Goal: Transaction & Acquisition: Purchase product/service

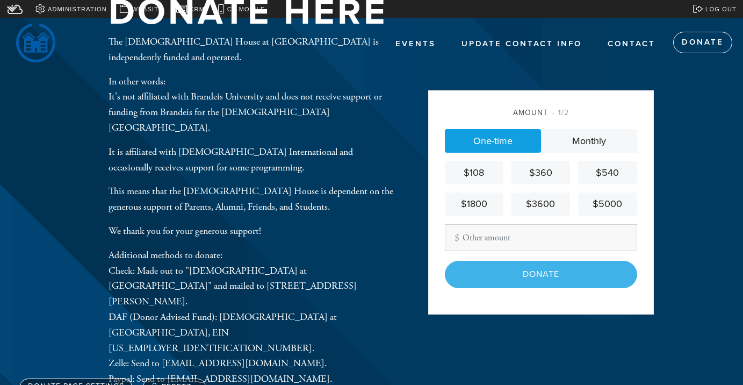
click at [675, 244] on header "Events Update Contact Info Contact Donate Donate Here The [DEMOGRAPHIC_DATA][GE…" at bounding box center [371, 210] width 743 height 385
click at [541, 170] on div "$360" at bounding box center [541, 172] width 50 height 15
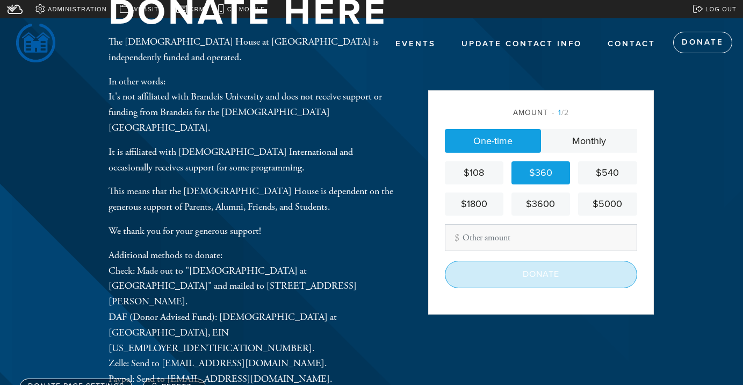
click at [531, 268] on input "Donate" at bounding box center [541, 274] width 192 height 27
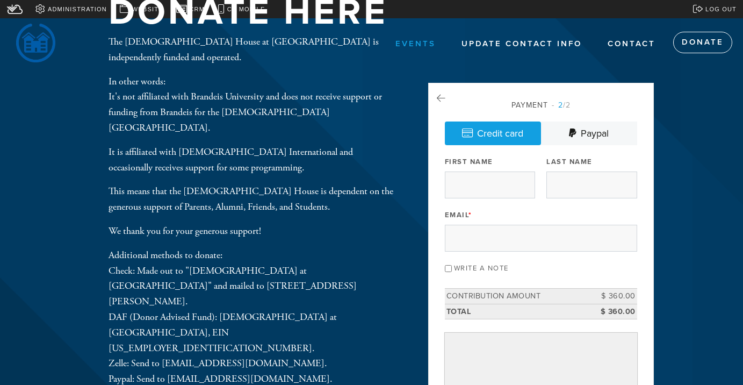
click at [411, 44] on link "Events" at bounding box center [415, 44] width 56 height 20
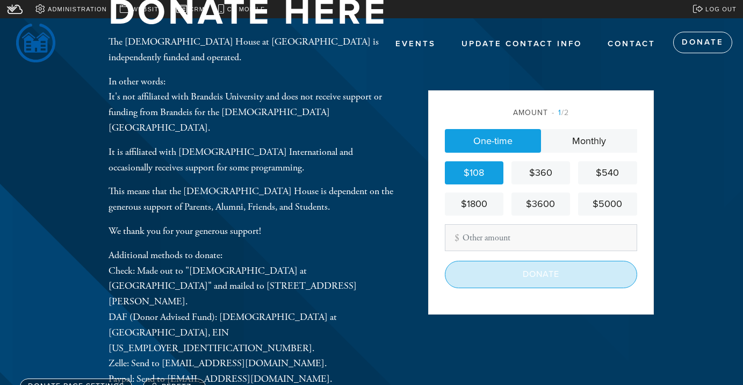
click at [485, 269] on input "Donate" at bounding box center [541, 274] width 192 height 27
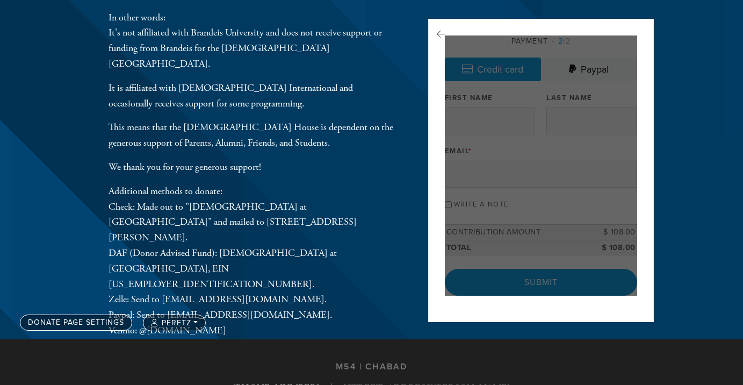
scroll to position [63, 0]
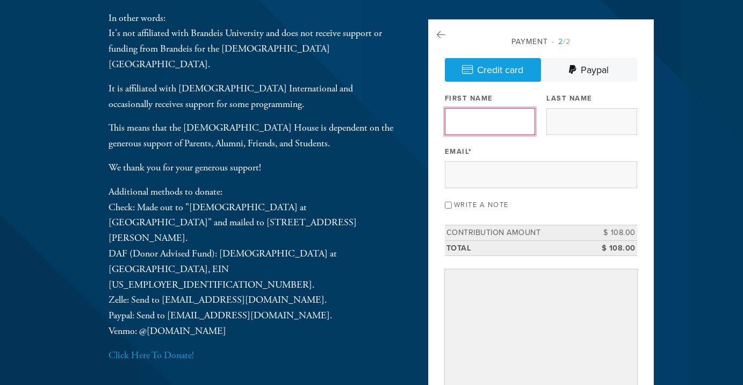
click at [491, 124] on input "First Name" at bounding box center [490, 121] width 90 height 27
type input "Peretz"
type input "Chein"
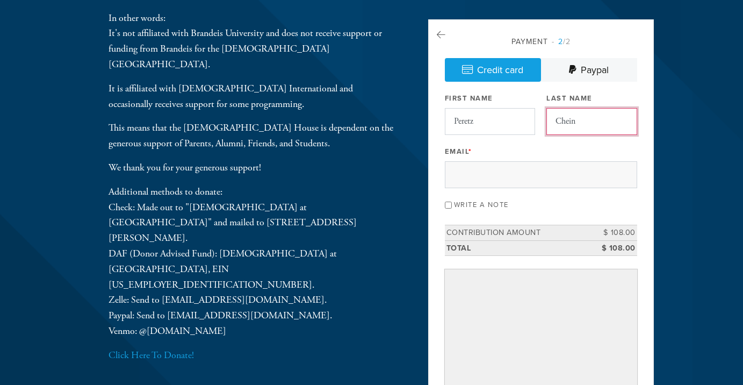
type input "peretz@chabadbrandeis.org"
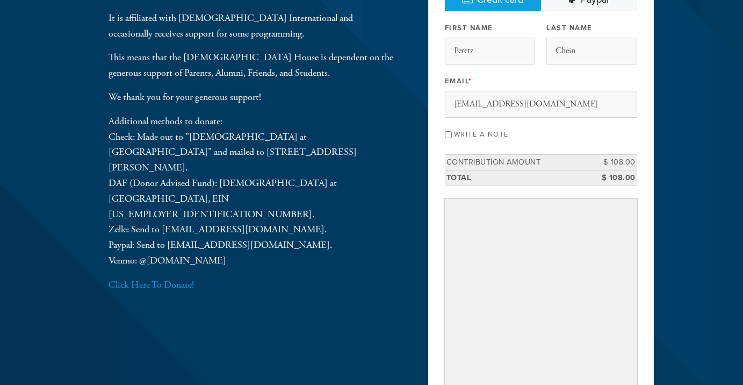
scroll to position [0, 0]
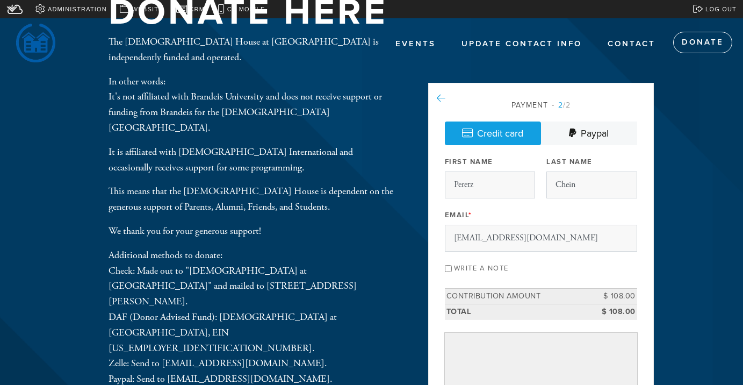
click at [439, 99] on icon at bounding box center [441, 98] width 9 height 10
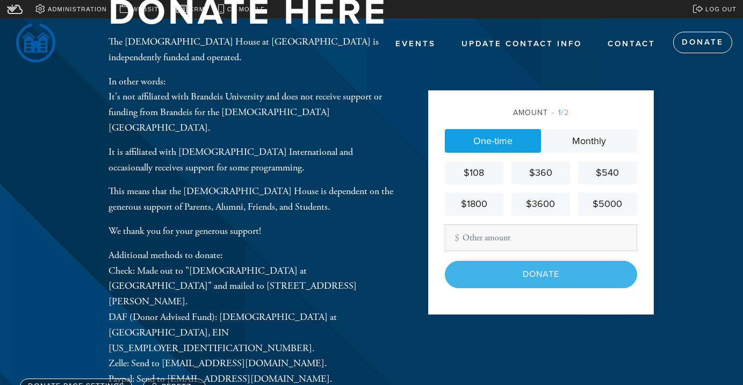
click at [463, 235] on input "Other Amount" at bounding box center [541, 237] width 192 height 27
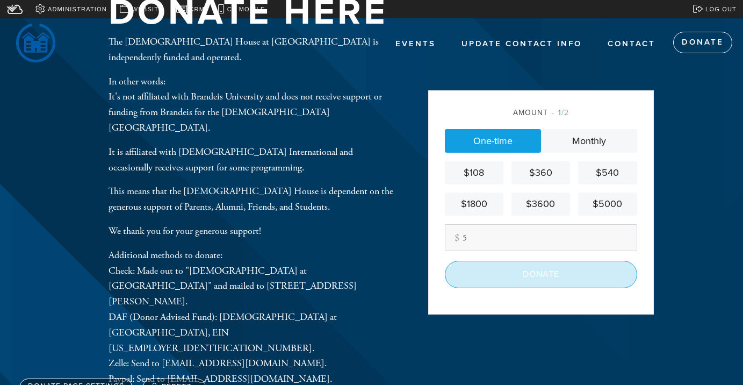
type input "5"
click at [480, 269] on input "Donate" at bounding box center [541, 274] width 192 height 27
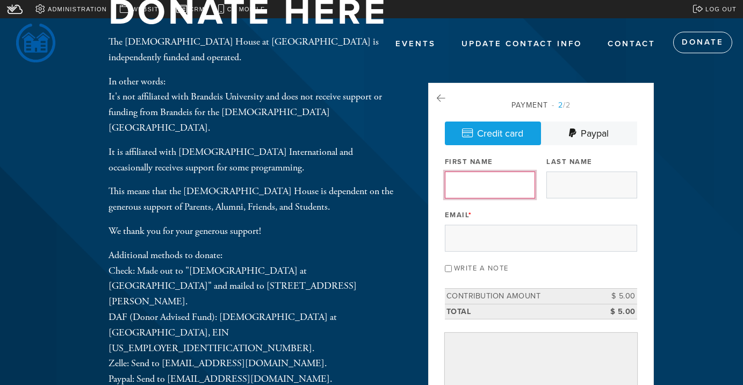
click at [482, 184] on input "First Name" at bounding box center [490, 184] width 90 height 27
type input "Peretz"
type input "Chein"
type input "[EMAIL_ADDRESS][DOMAIN_NAME]"
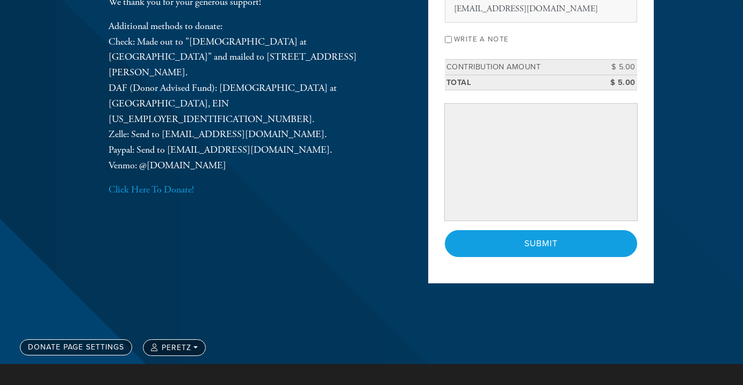
scroll to position [228, 0]
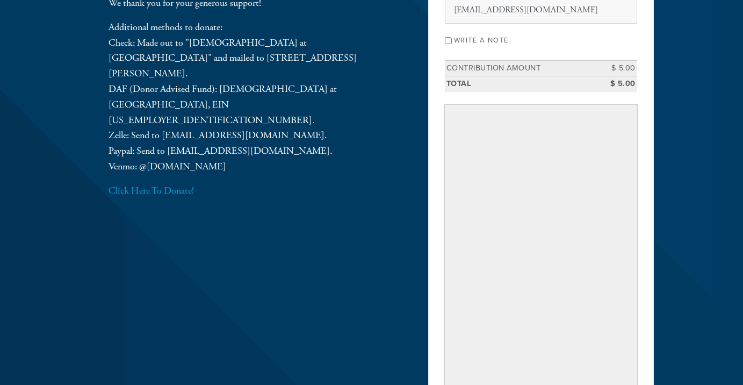
click at [375, 290] on div "Donate Here The [DEMOGRAPHIC_DATA][GEOGRAPHIC_DATA] at [GEOGRAPHIC_DATA] is ind…" at bounding box center [372, 161] width 580 height 612
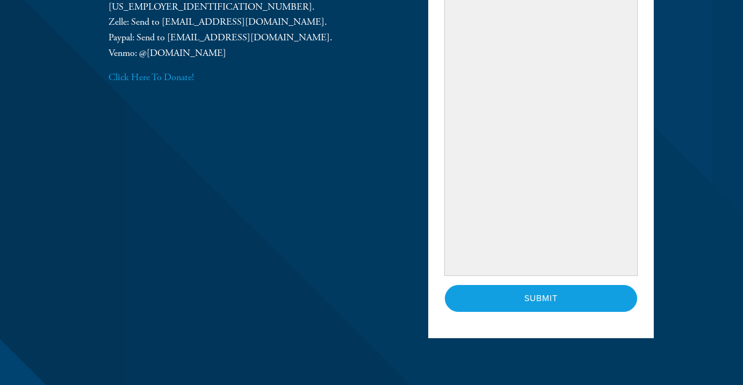
scroll to position [343, 0]
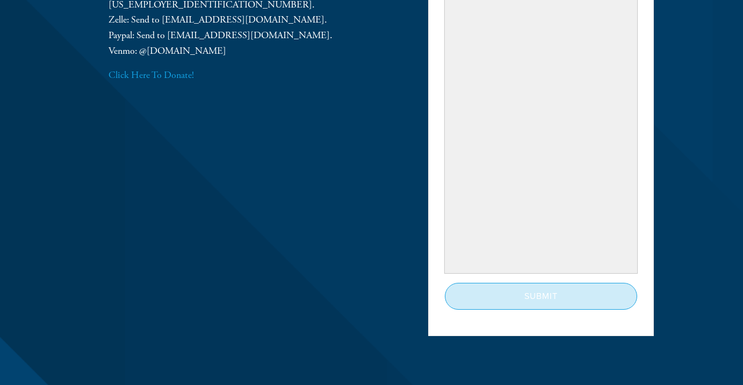
click at [492, 299] on input "Submit" at bounding box center [541, 296] width 192 height 27
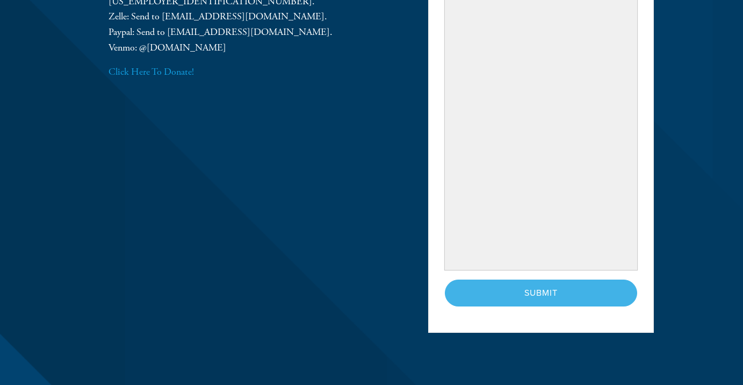
scroll to position [391, 0]
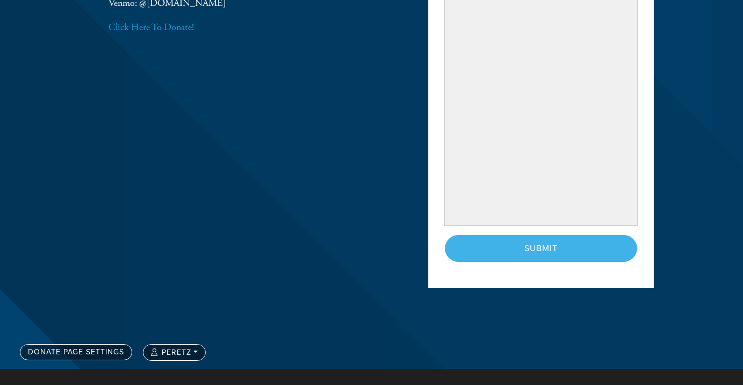
click at [542, 249] on div "< Previous Page Submit" at bounding box center [541, 248] width 192 height 27
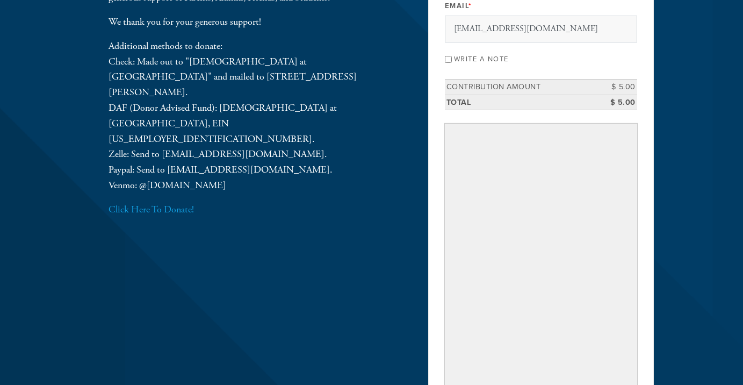
scroll to position [482, 0]
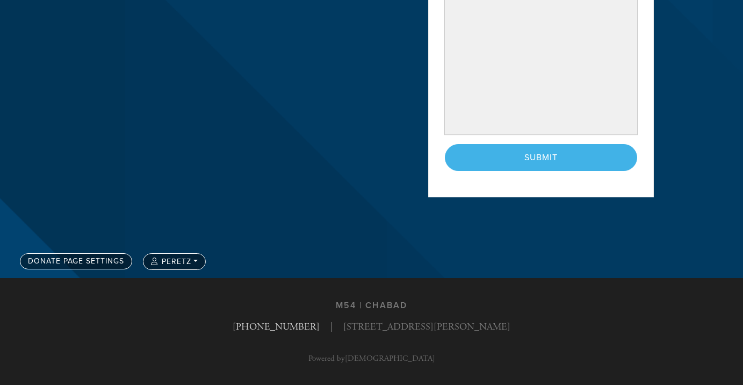
click at [555, 148] on div "< Previous Page Submit" at bounding box center [541, 157] width 192 height 27
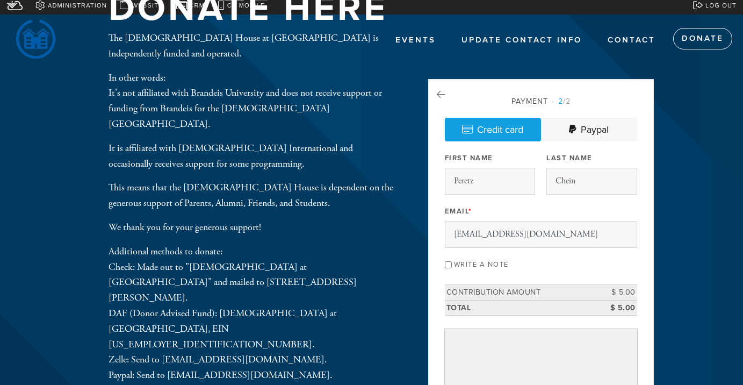
scroll to position [0, 0]
